Goal: Check status: Check status

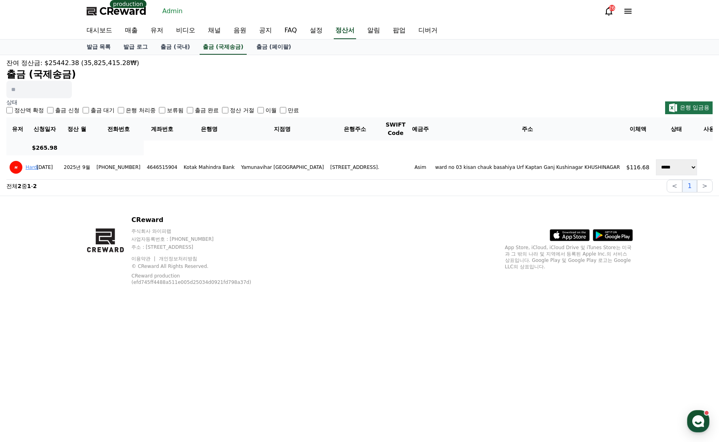
click at [70, 109] on label "출금 신청" at bounding box center [67, 110] width 24 height 8
click at [132, 108] on label "은행 처리중" at bounding box center [141, 110] width 30 height 8
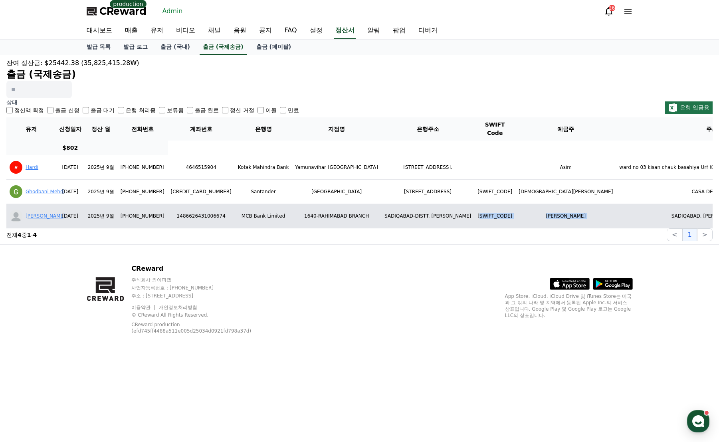
drag, startPoint x: 549, startPoint y: 216, endPoint x: 626, endPoint y: 217, distance: 77.5
click at [626, 216] on tr "Zafar Ali 2025-09-25 2025년 9월 +923048122643 1486626431006674 MCB Bank Limited 1…" at bounding box center [512, 216] width 1013 height 24
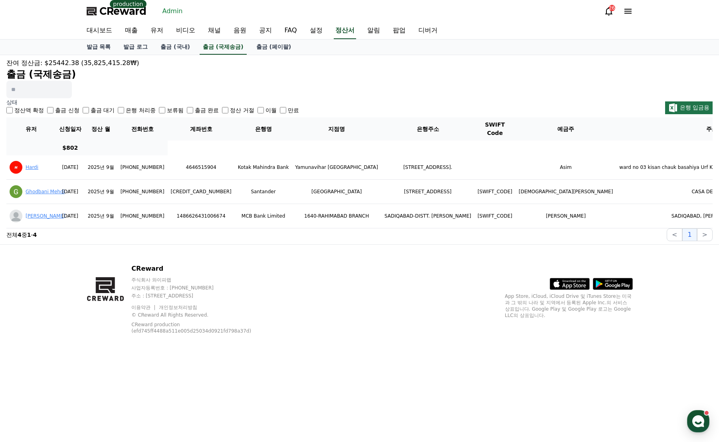
drag, startPoint x: 508, startPoint y: 239, endPoint x: 488, endPoint y: 234, distance: 20.6
click at [508, 238] on section "전체 4 중 1 - 4 < 1 >" at bounding box center [359, 234] width 706 height 13
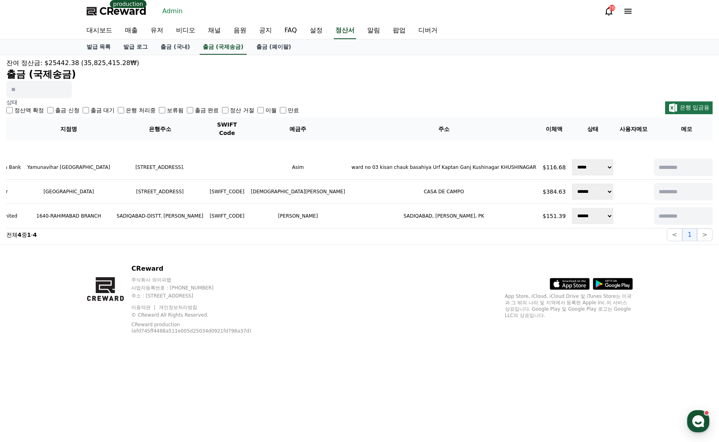
click at [131, 111] on label "은행 처리중" at bounding box center [141, 110] width 30 height 8
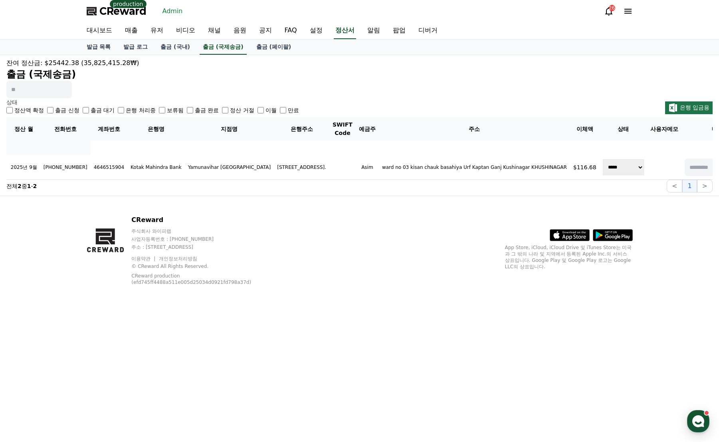
scroll to position [0, 130]
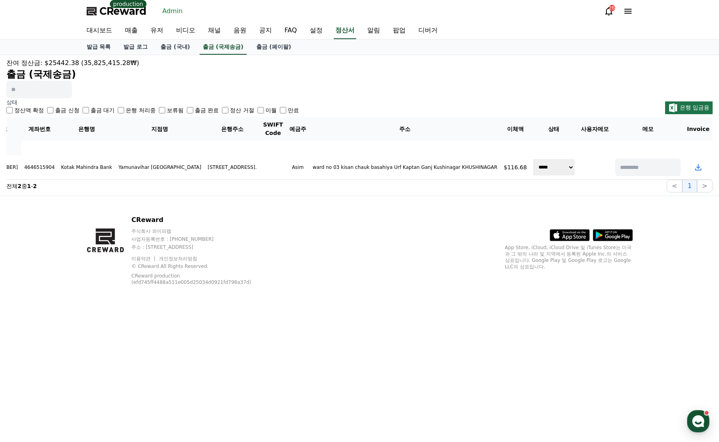
drag, startPoint x: 321, startPoint y: 256, endPoint x: 268, endPoint y: 249, distance: 53.6
click at [320, 256] on div "CReward 주식회사 와이피랩 사업자등록번호 : 655-81-03655 주소 : 경기도 김포시 양촌읍 양곡로 495, 3층 305-비이16호…" at bounding box center [359, 253] width 559 height 115
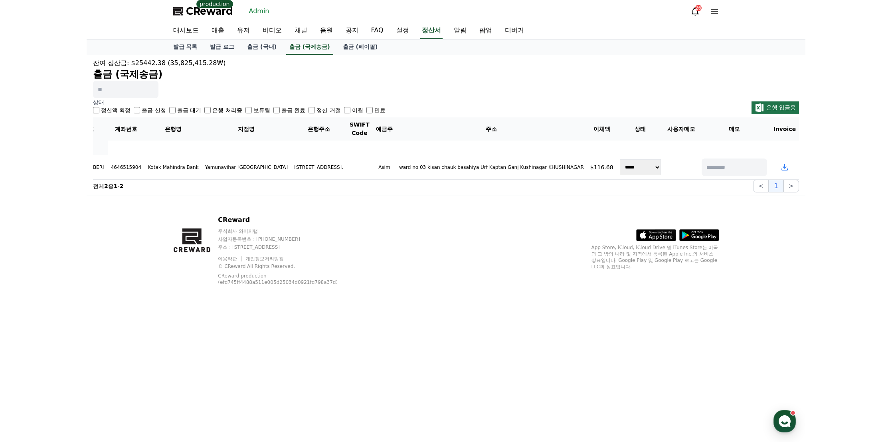
scroll to position [0, 0]
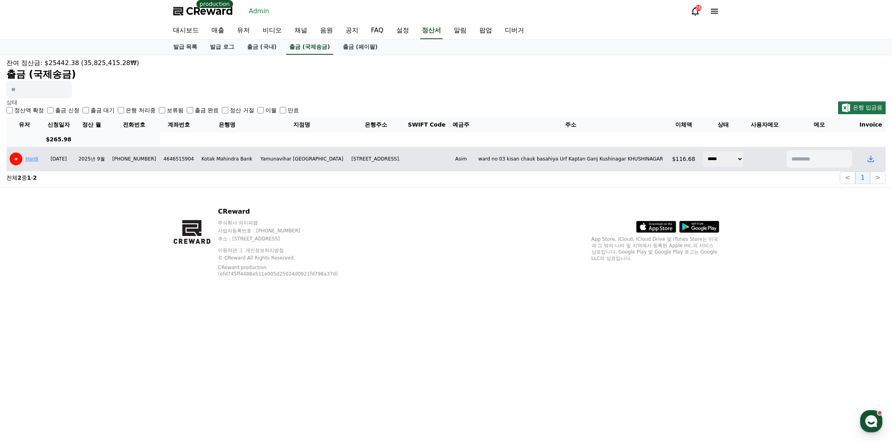
click at [28, 158] on link "Hardi" at bounding box center [32, 159] width 13 height 6
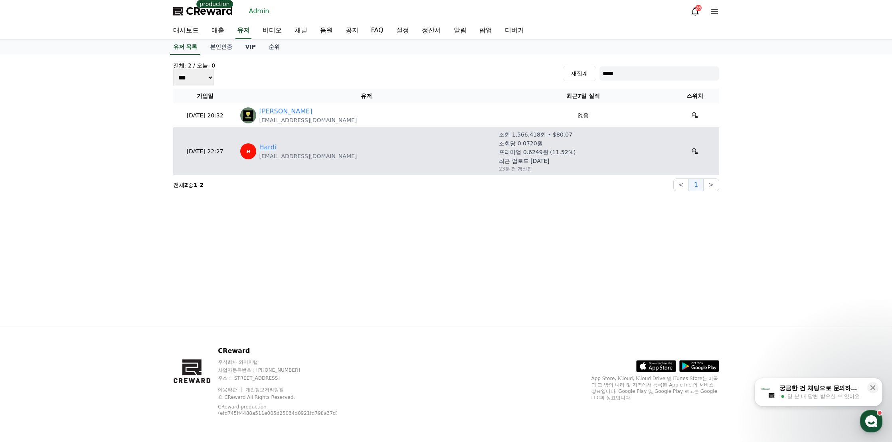
click at [265, 147] on link "Hardi" at bounding box center [267, 148] width 17 height 10
